Goal: Communication & Community: Answer question/provide support

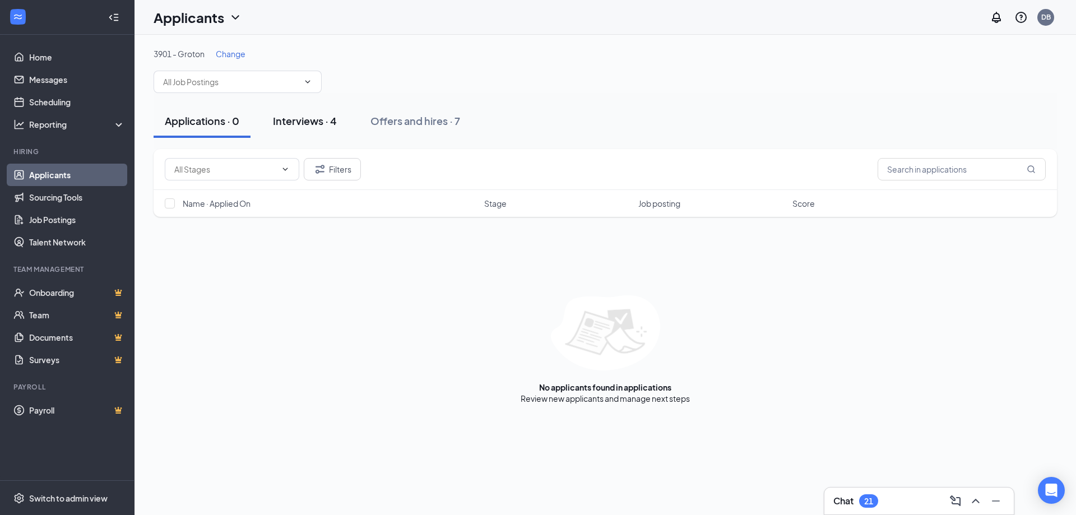
click at [281, 124] on div "Interviews · 4" at bounding box center [305, 121] width 64 height 14
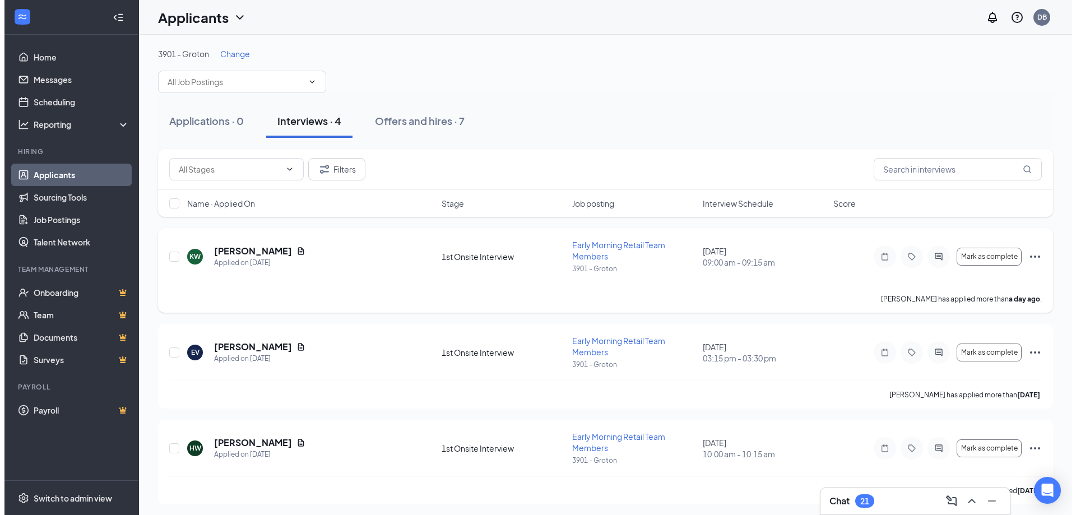
scroll to position [99, 0]
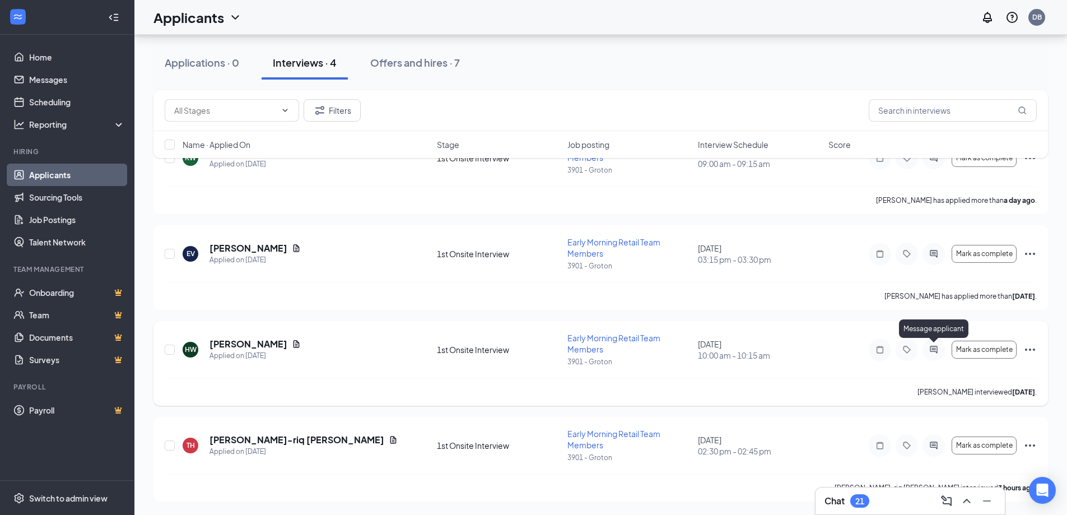
click at [930, 351] on icon "ActiveChat" at bounding box center [933, 349] width 13 height 9
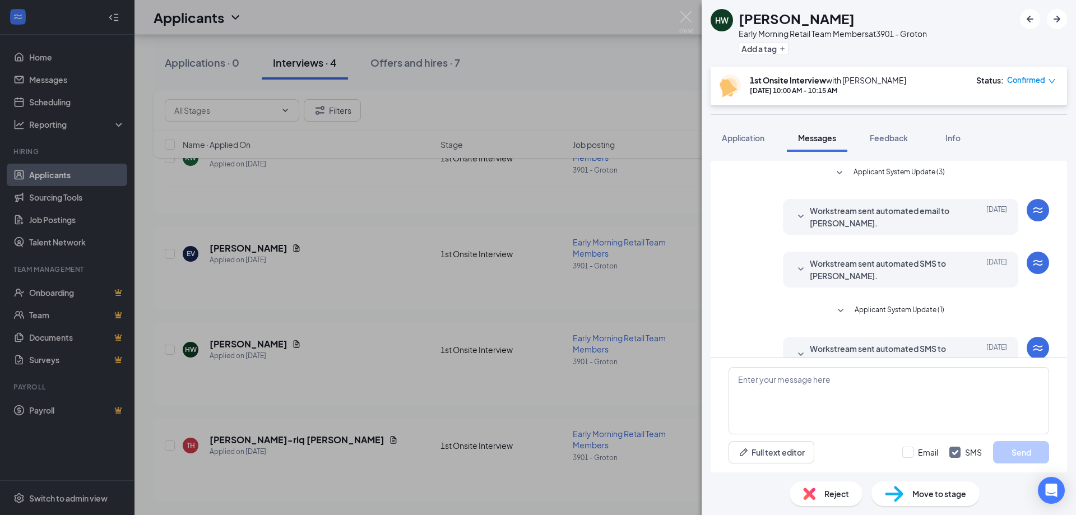
scroll to position [56, 0]
click at [797, 259] on div at bounding box center [800, 269] width 13 height 25
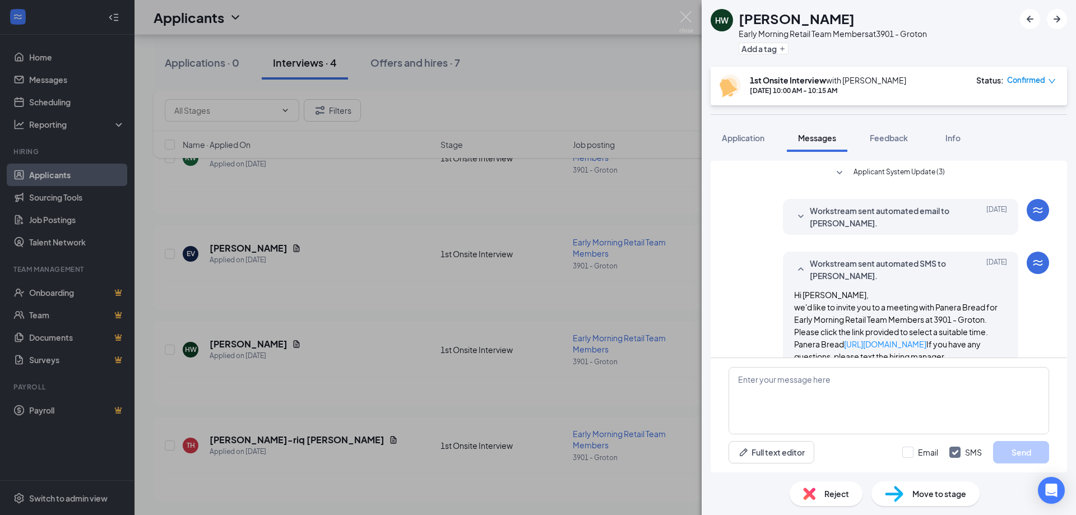
click at [800, 264] on div "Workstream sent automated SMS to [PERSON_NAME]. [DATE]" at bounding box center [900, 269] width 213 height 25
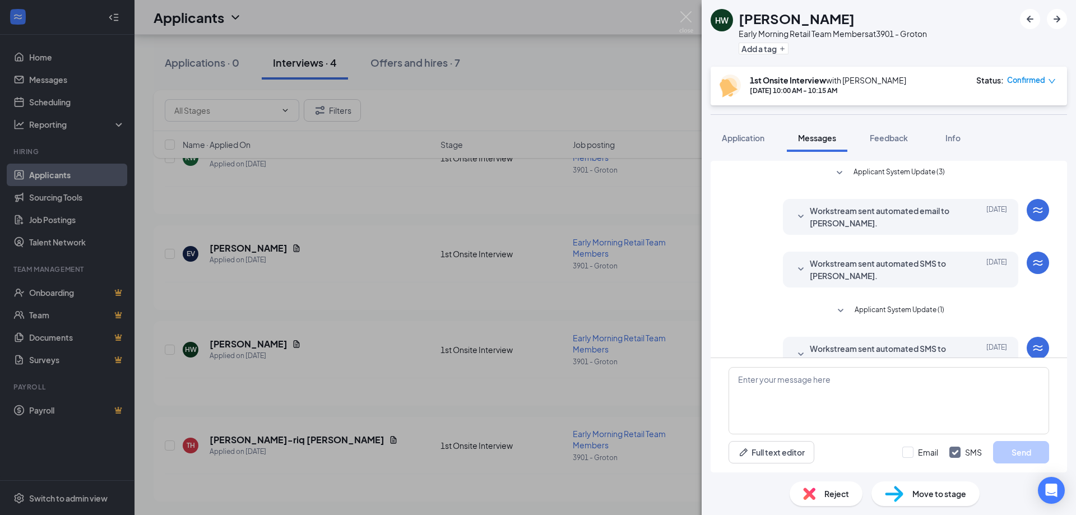
scroll to position [79, 0]
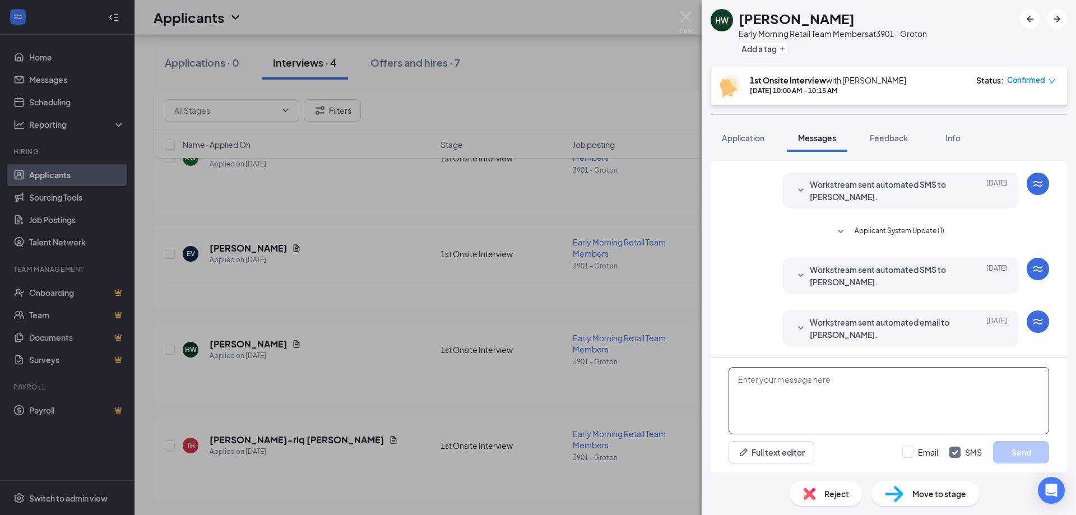
click at [822, 386] on textarea at bounding box center [888, 400] width 320 height 67
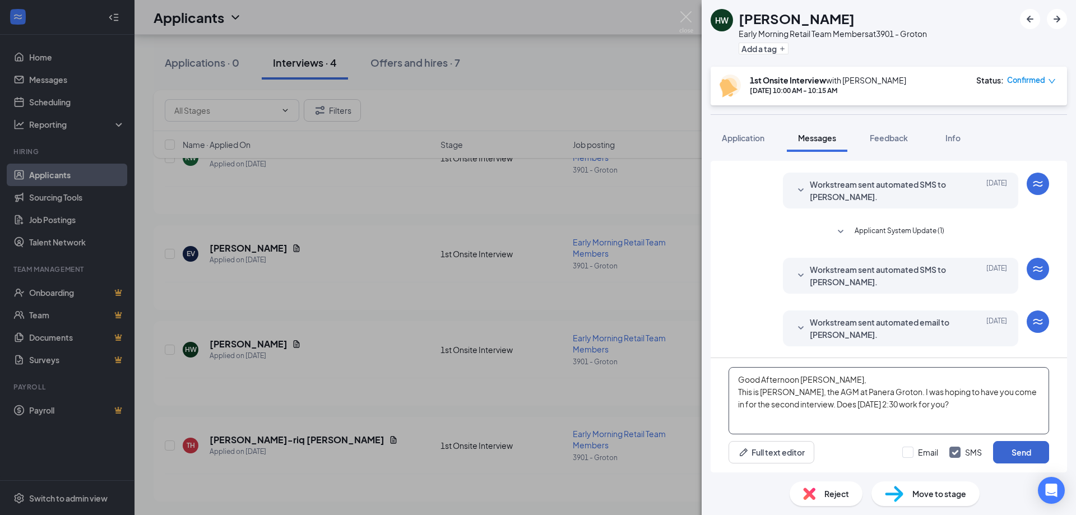
type textarea "Good Afternoon [PERSON_NAME], This is [PERSON_NAME], the AGM at Panera Groton. …"
click at [1007, 453] on button "Send" at bounding box center [1021, 452] width 56 height 22
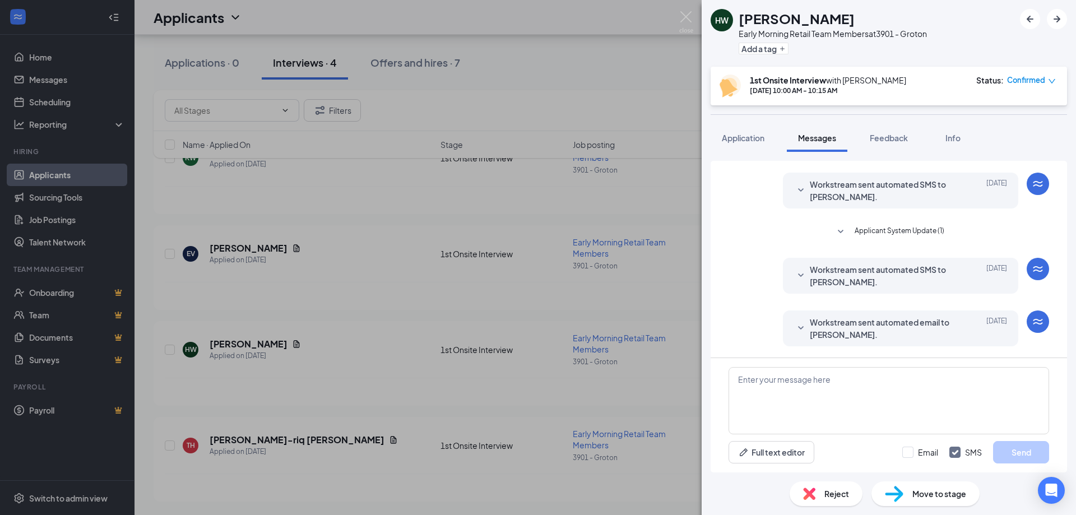
scroll to position [176, 0]
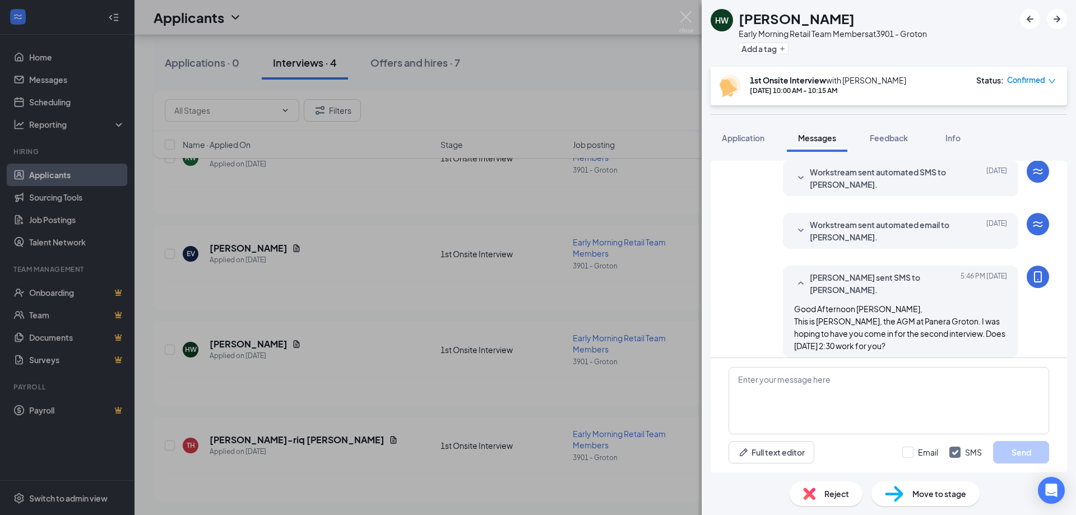
click at [361, 269] on div "HW [PERSON_NAME] Early Morning Retail Team Members at 3901 - Groton Add a tag 1…" at bounding box center [538, 257] width 1076 height 515
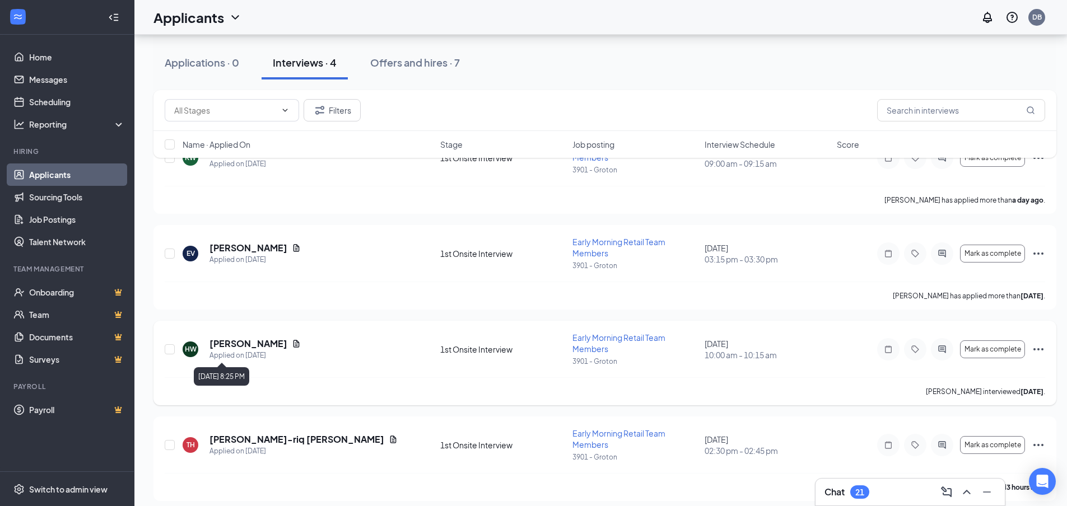
click at [232, 347] on h5 "[PERSON_NAME]" at bounding box center [249, 344] width 78 height 12
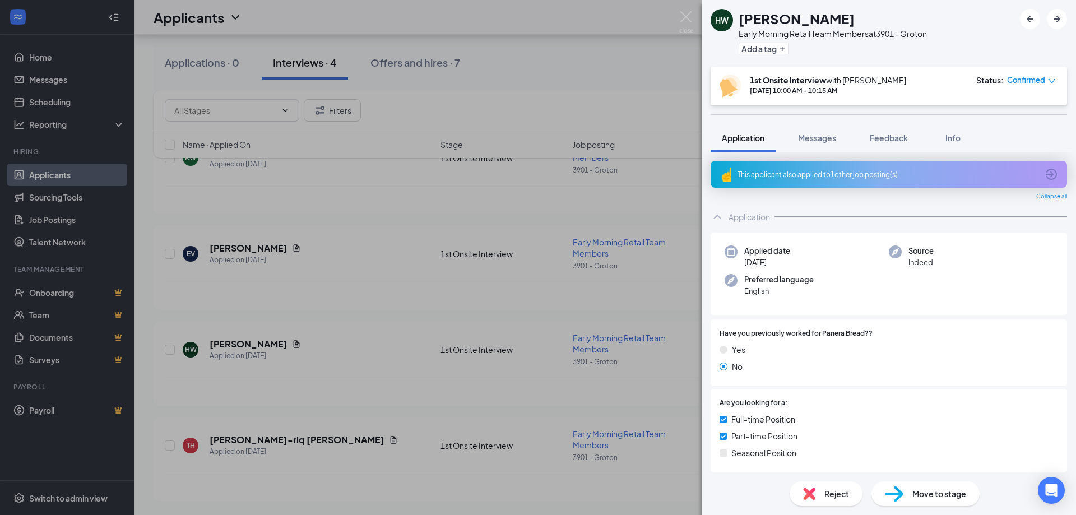
click at [273, 298] on div "HW [PERSON_NAME] Early Morning Retail Team Members at 3901 - Groton Add a tag 1…" at bounding box center [538, 257] width 1076 height 515
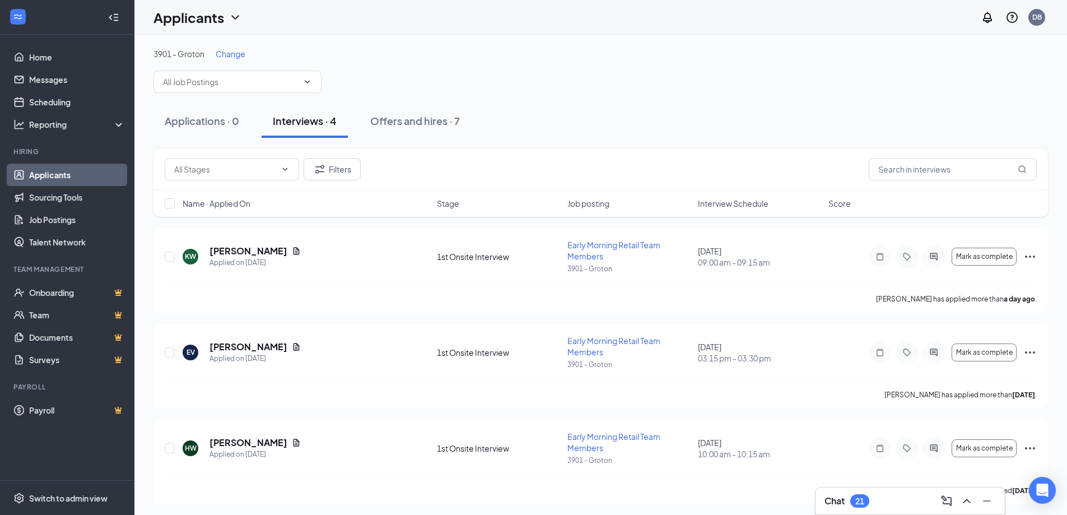
click at [856, 497] on div "21" at bounding box center [859, 501] width 9 height 10
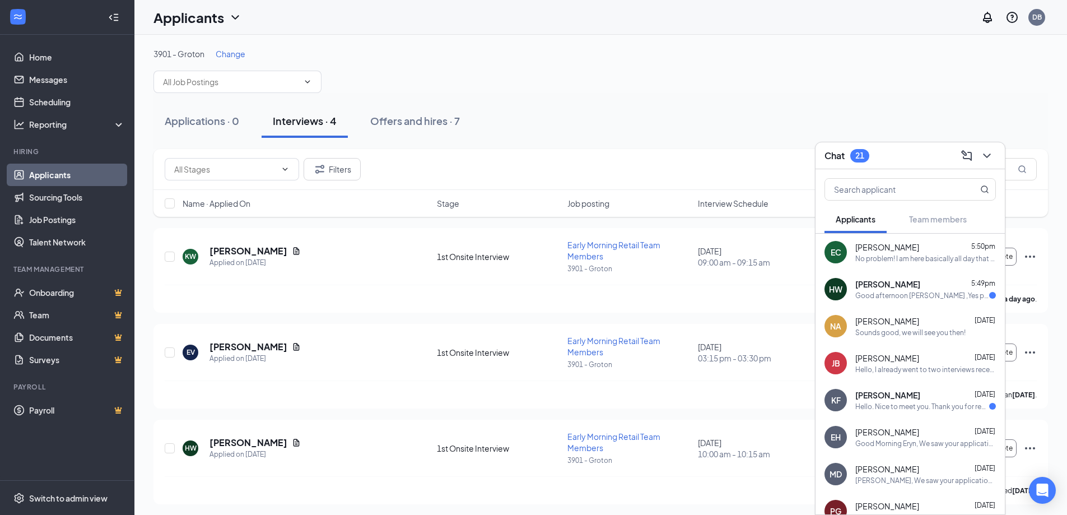
click at [899, 299] on div "Good afternoon [PERSON_NAME] ,Yes perfect and see you then" at bounding box center [922, 296] width 134 height 10
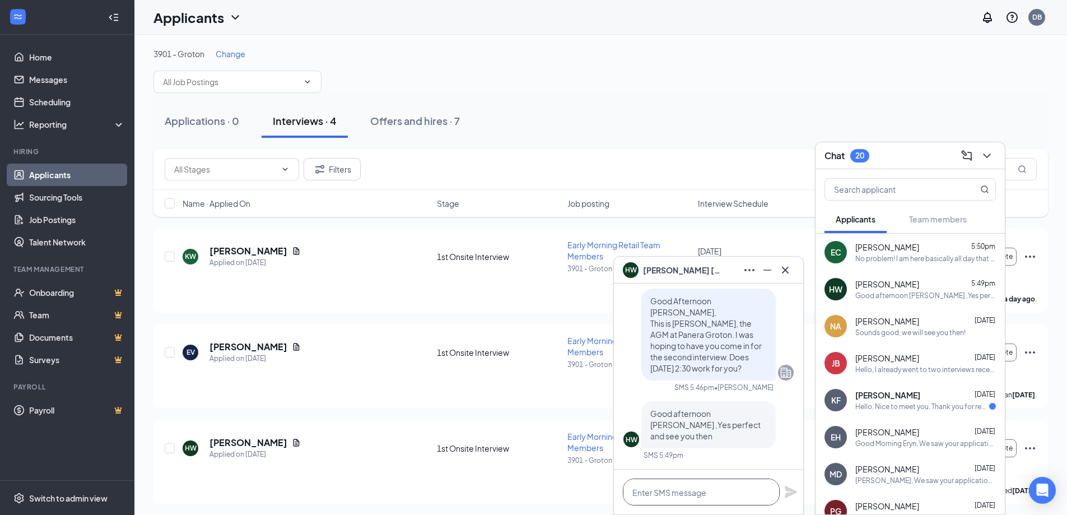
click at [711, 486] on textarea at bounding box center [701, 491] width 157 height 27
type textarea "Sounds good thank you!"
click at [789, 494] on icon "Plane" at bounding box center [791, 492] width 12 height 12
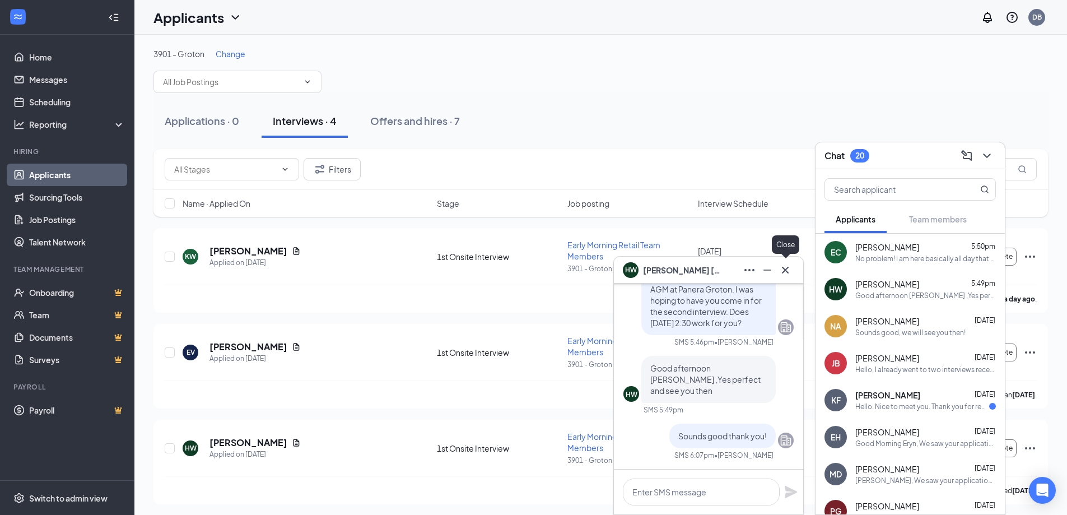
click at [793, 269] on button at bounding box center [785, 270] width 18 height 18
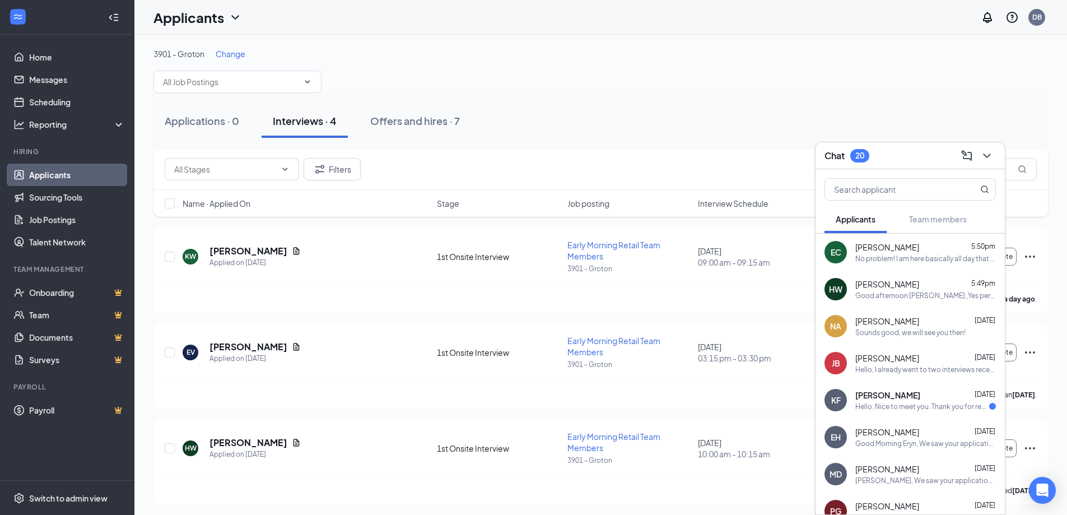
click at [895, 297] on div "Good afternoon [PERSON_NAME] ,Yes perfect and see you then" at bounding box center [925, 296] width 141 height 10
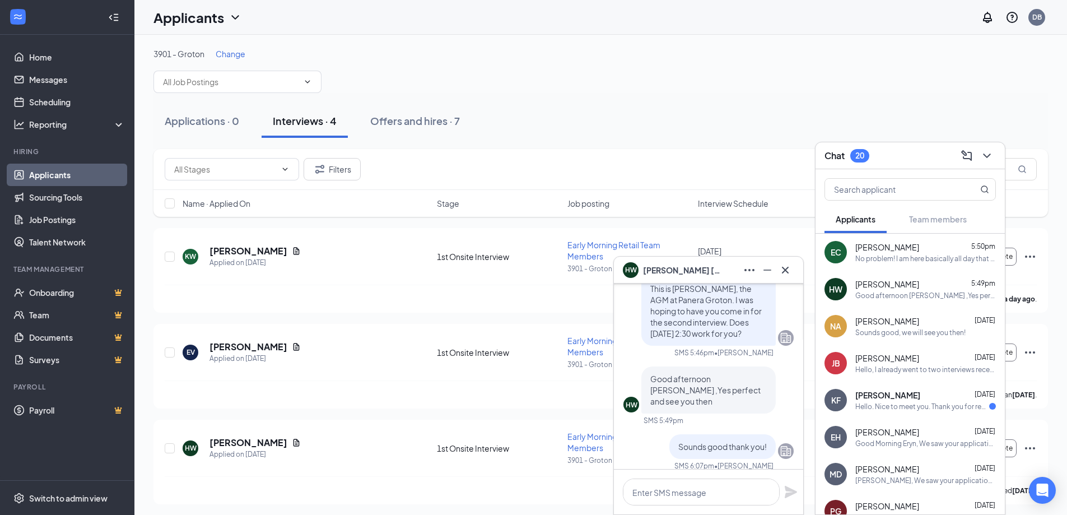
scroll to position [-112, 0]
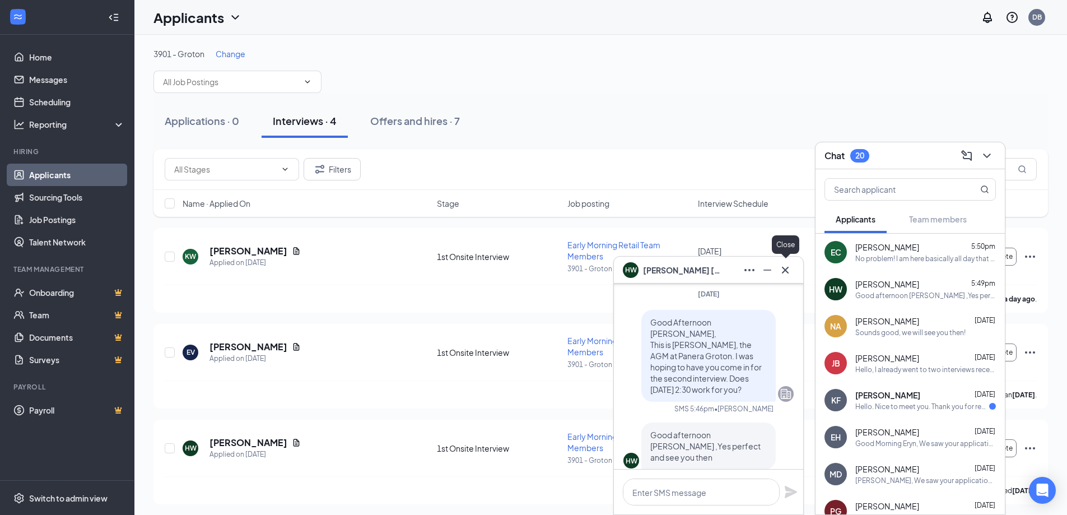
click at [783, 273] on icon "Cross" at bounding box center [785, 269] width 13 height 13
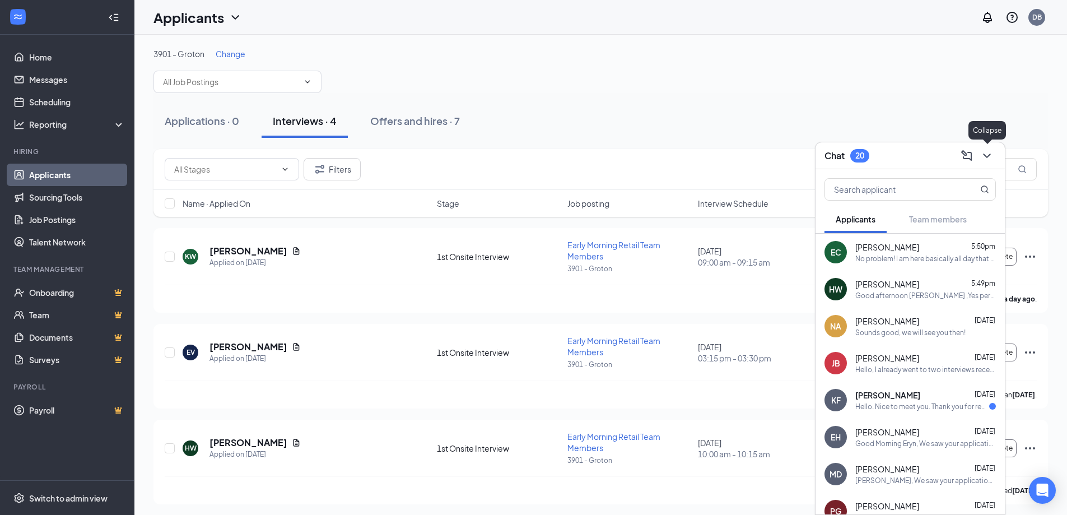
click at [991, 156] on icon "ChevronDown" at bounding box center [986, 155] width 13 height 13
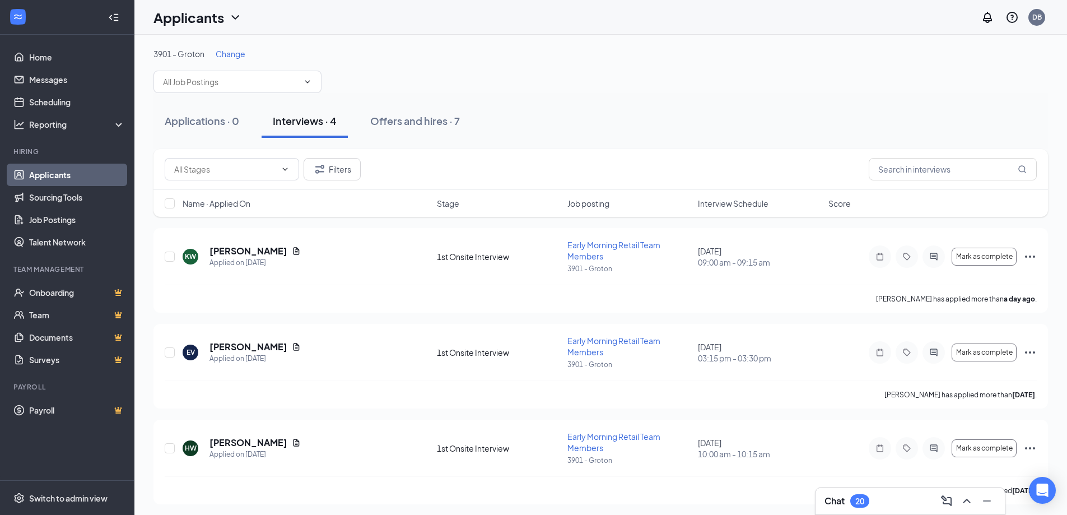
click at [231, 50] on span "Change" at bounding box center [231, 54] width 30 height 10
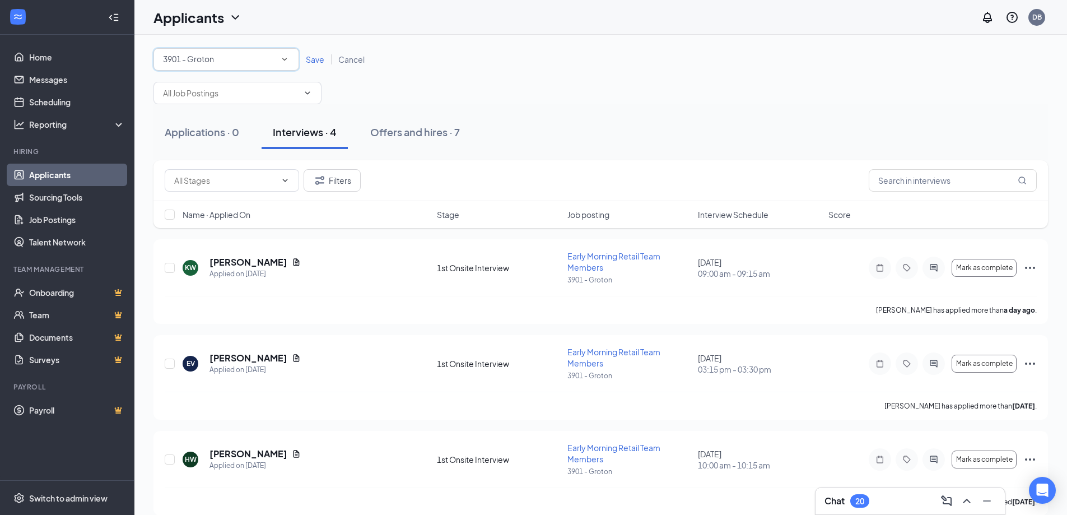
click at [238, 64] on div "3901 - Groton" at bounding box center [226, 59] width 127 height 13
click at [228, 113] on div "3865 - [GEOGRAPHIC_DATA]" at bounding box center [226, 117] width 128 height 13
click at [304, 65] on div "All Locations 3865 - [GEOGRAPHIC_DATA] Save Cancel" at bounding box center [601, 59] width 895 height 22
click at [308, 63] on span "Save" at bounding box center [315, 59] width 18 height 10
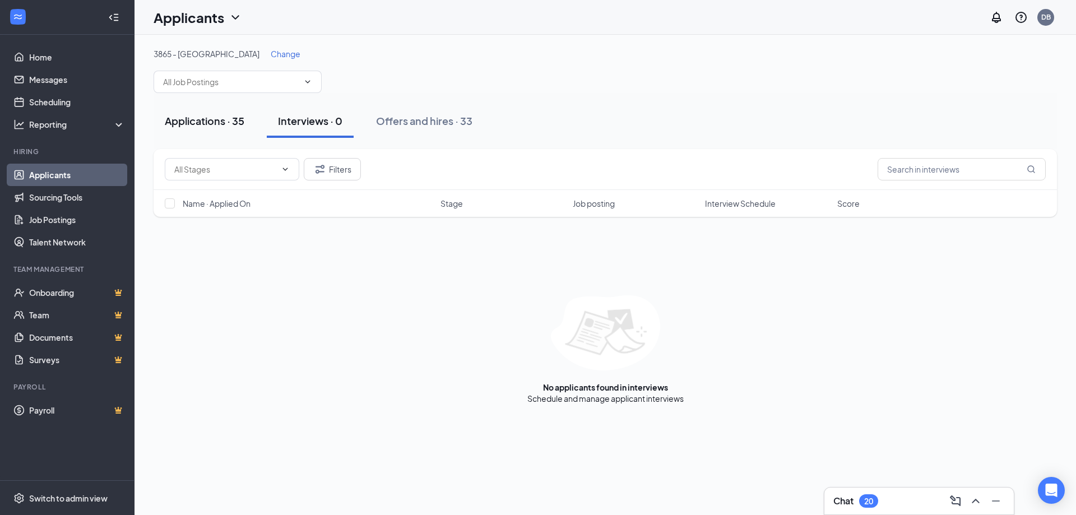
click at [241, 111] on button "Applications · 35" at bounding box center [205, 121] width 102 height 34
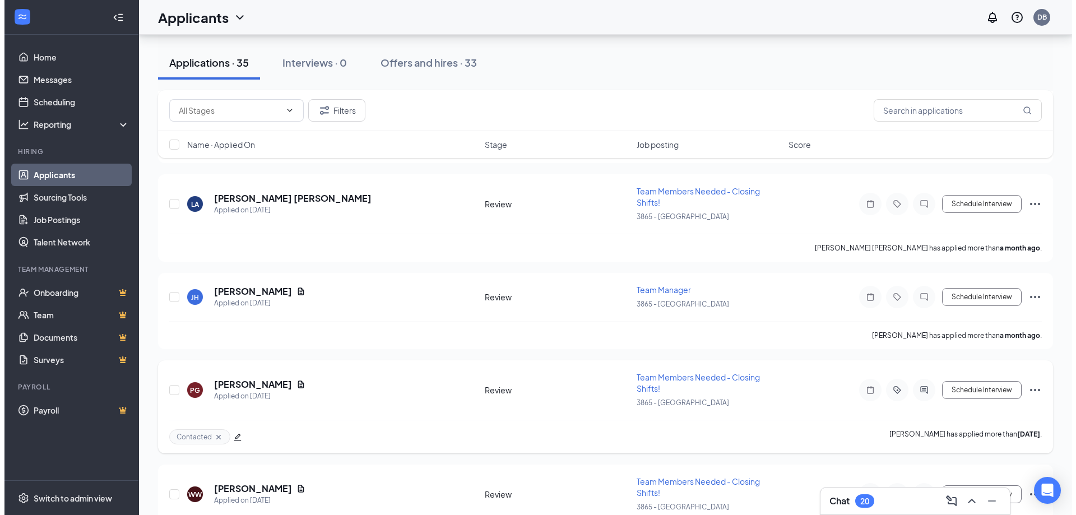
scroll to position [3206, 0]
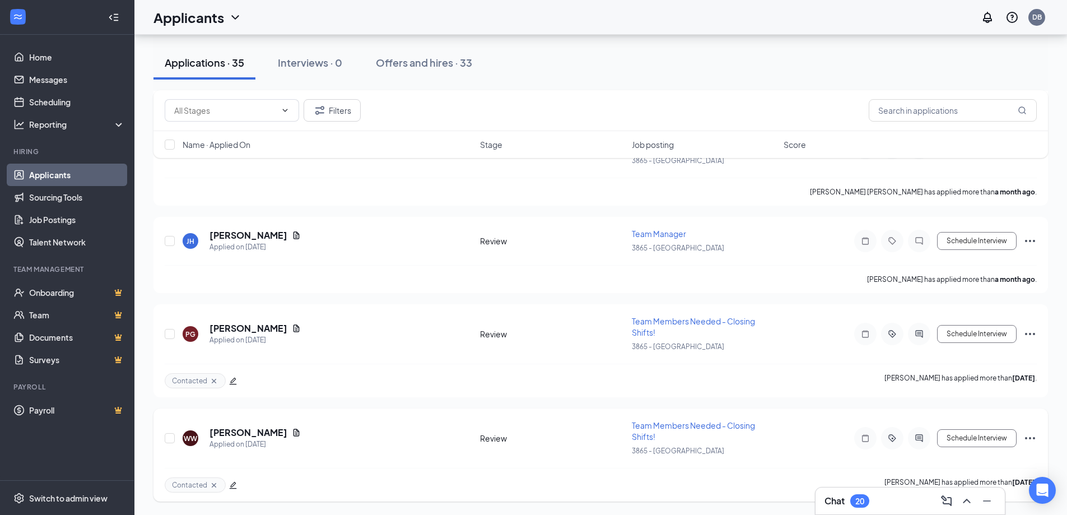
click at [232, 488] on icon "edit" at bounding box center [233, 485] width 8 height 8
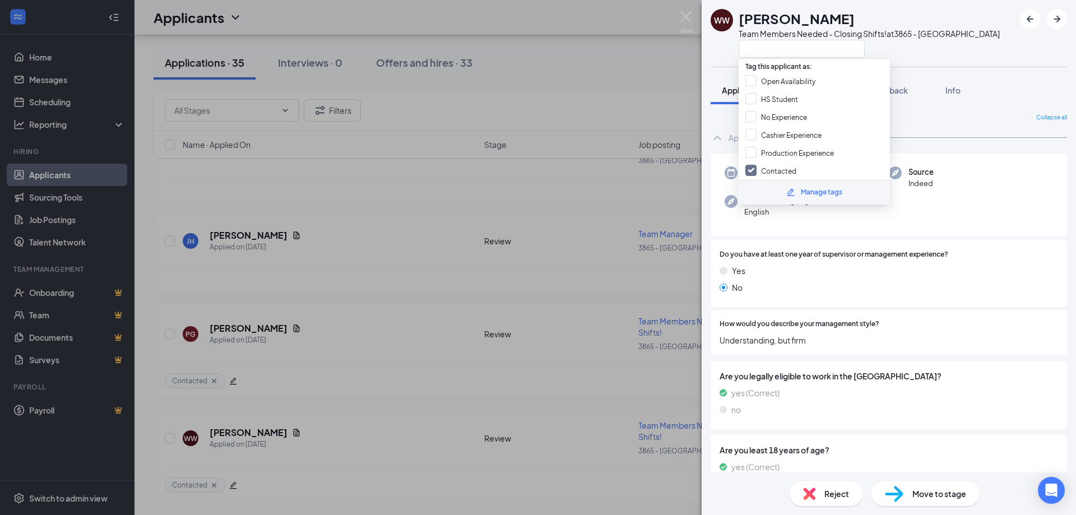
click at [794, 290] on div "No" at bounding box center [888, 287] width 338 height 12
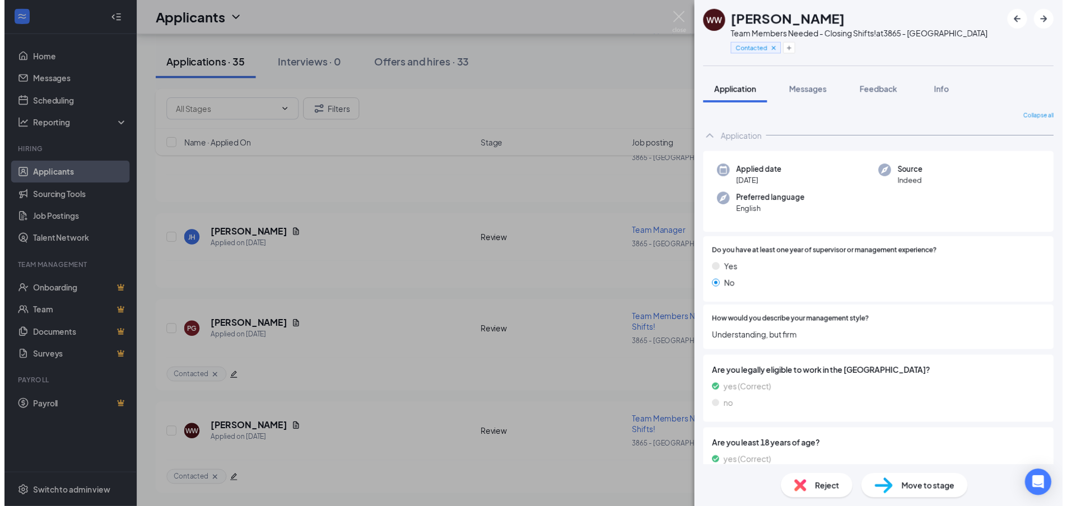
scroll to position [34, 0]
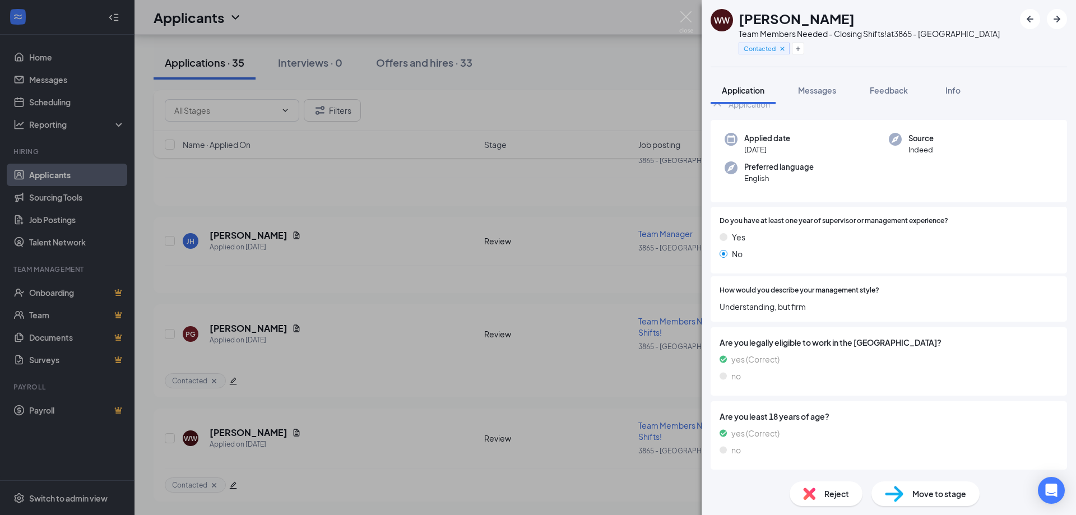
click at [442, 412] on div "WW [PERSON_NAME] Team Members Needed - Closing Shifts! at 3865 - Waterford Cont…" at bounding box center [538, 257] width 1076 height 515
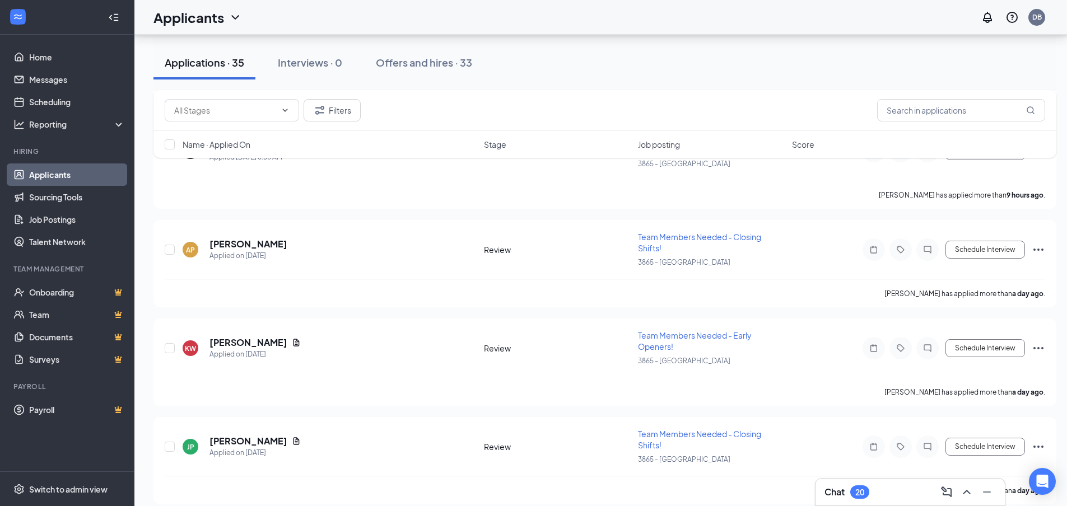
scroll to position [236, 0]
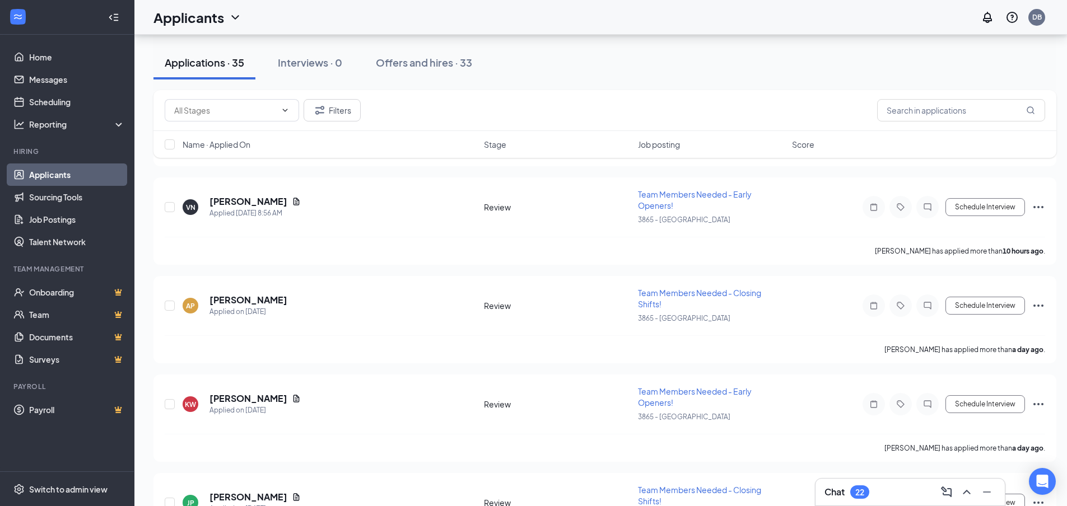
click at [853, 500] on div "Chat 22" at bounding box center [910, 492] width 171 height 18
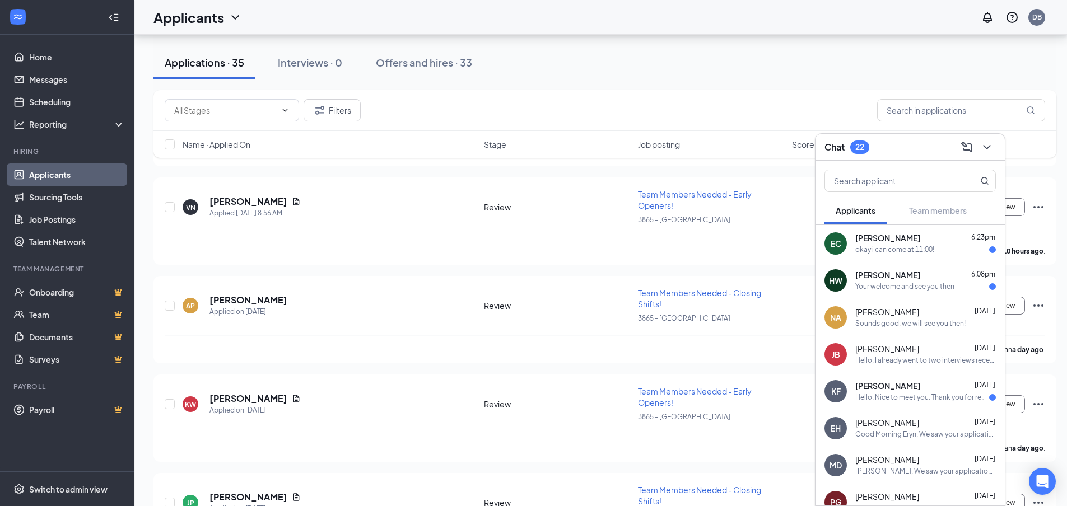
click at [870, 294] on div "HW [PERSON_NAME] 6:08pm Your welcome and see you then" at bounding box center [910, 280] width 189 height 37
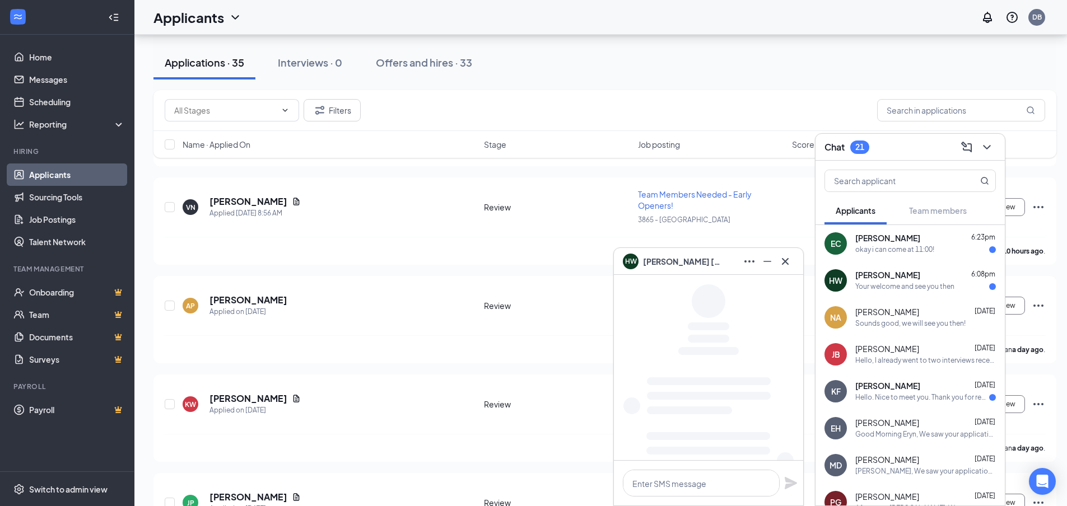
click at [891, 249] on div "okay i can come at 11:00!" at bounding box center [894, 250] width 79 height 10
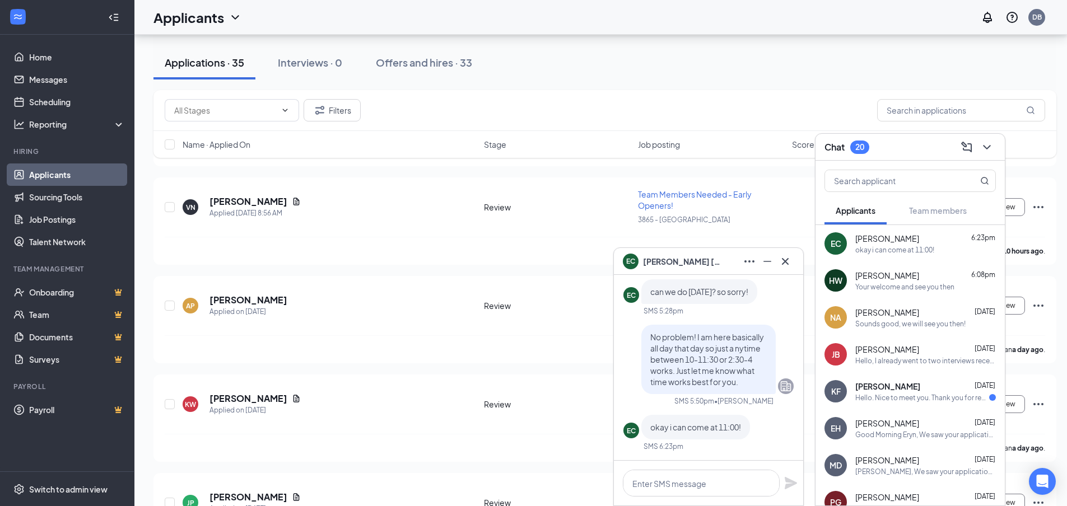
scroll to position [-56, 0]
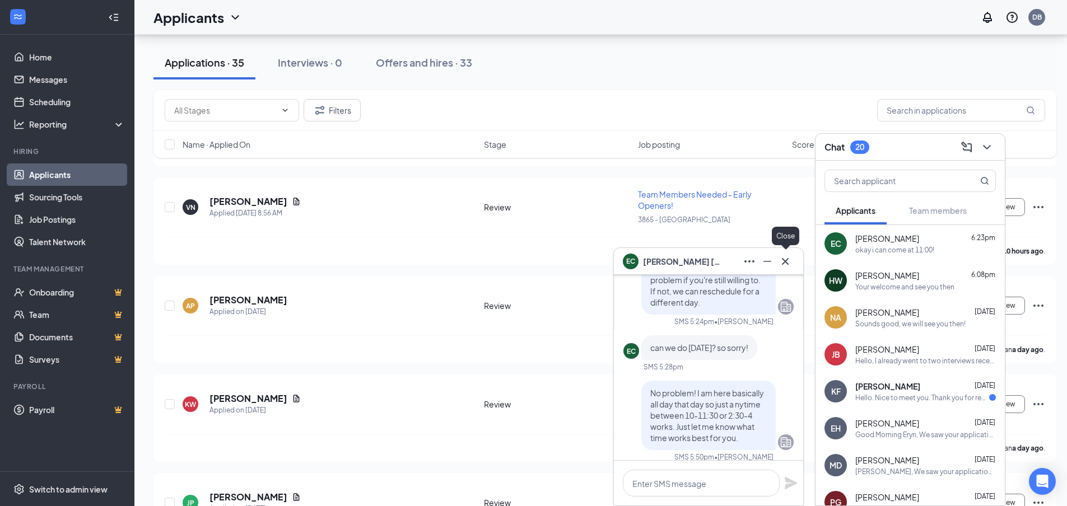
click at [785, 262] on icon "Cross" at bounding box center [785, 261] width 13 height 13
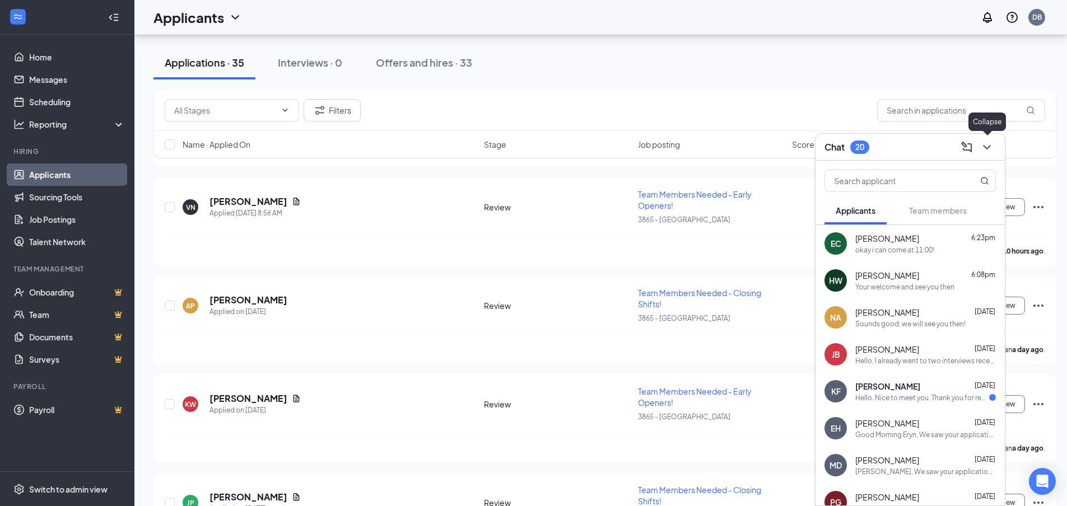
click at [990, 142] on icon "ChevronDown" at bounding box center [986, 147] width 13 height 13
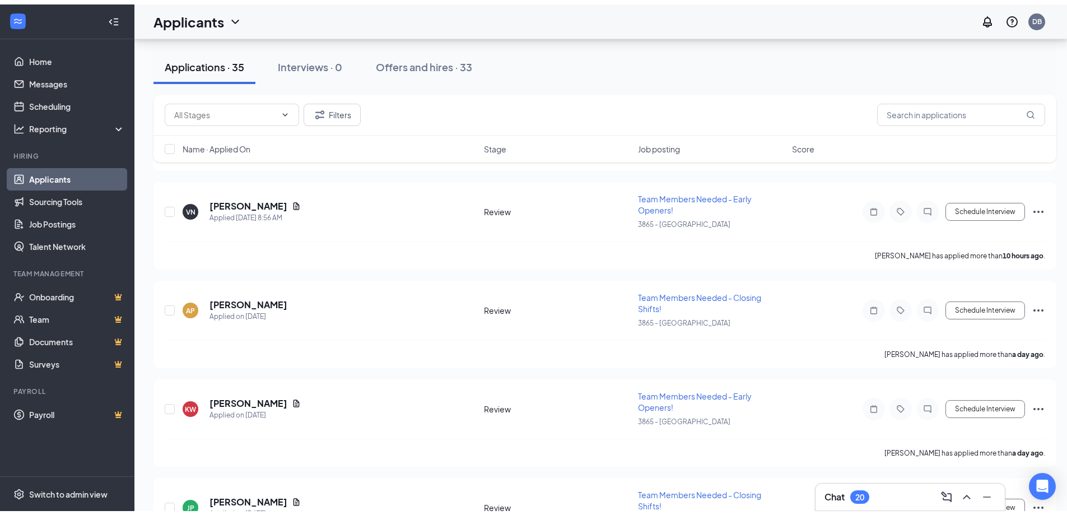
scroll to position [0, 0]
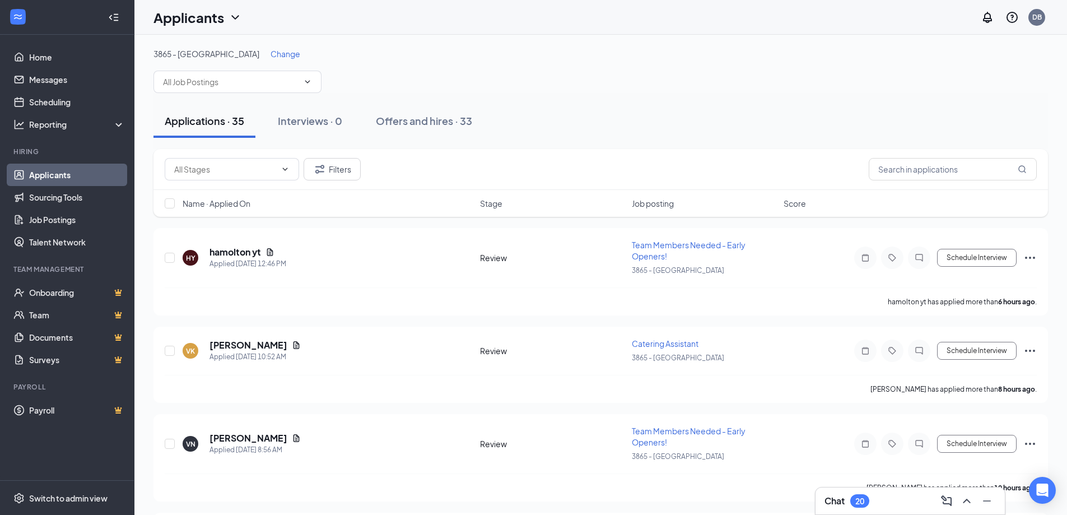
click at [271, 53] on span "Change" at bounding box center [286, 54] width 30 height 10
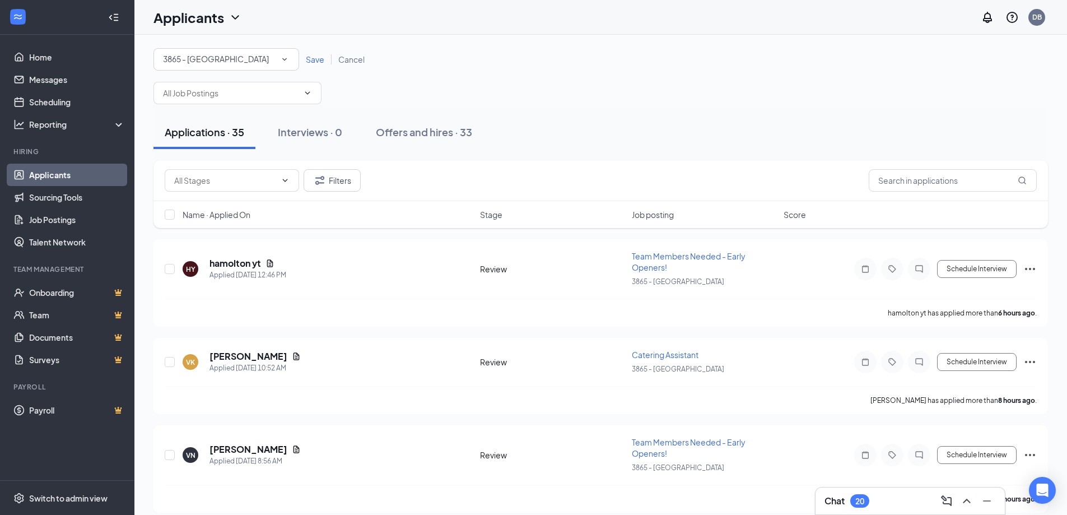
click at [240, 53] on div "3865 - [GEOGRAPHIC_DATA]" at bounding box center [226, 59] width 127 height 13
click at [235, 148] on div "3901 - Groton" at bounding box center [226, 144] width 128 height 13
click at [313, 61] on span "Save" at bounding box center [315, 59] width 18 height 10
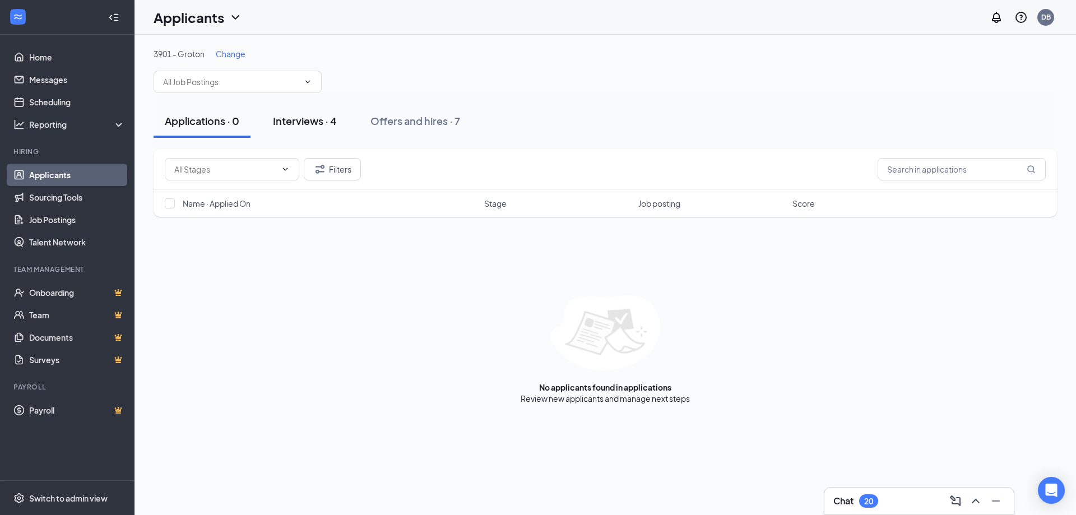
click at [323, 119] on div "Interviews · 4" at bounding box center [305, 121] width 64 height 14
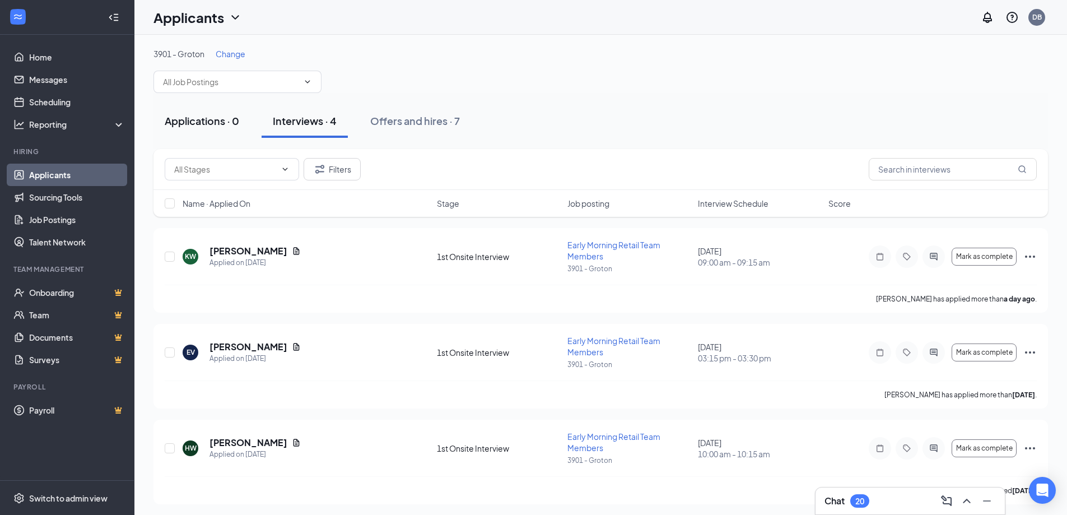
click at [211, 117] on div "Applications · 0" at bounding box center [202, 121] width 75 height 14
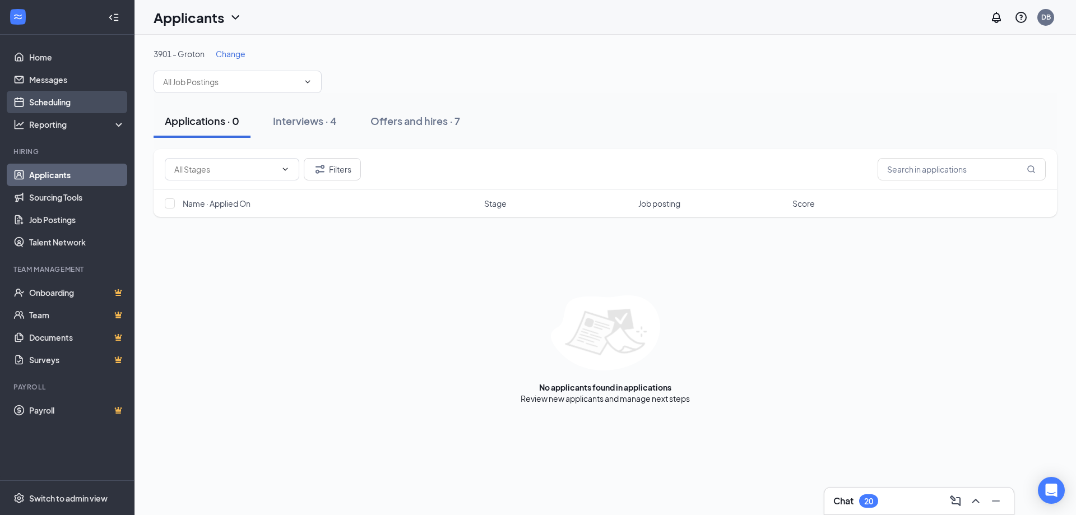
click at [56, 105] on link "Scheduling" at bounding box center [77, 102] width 96 height 22
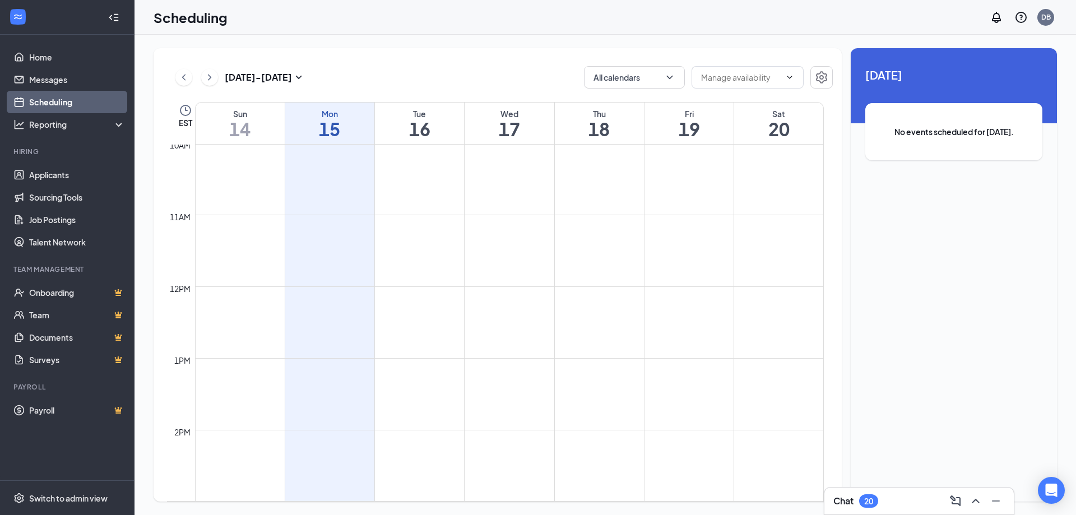
scroll to position [551, 0]
click at [48, 63] on link "Home" at bounding box center [77, 57] width 96 height 22
